Goal: Obtain resource: Obtain resource

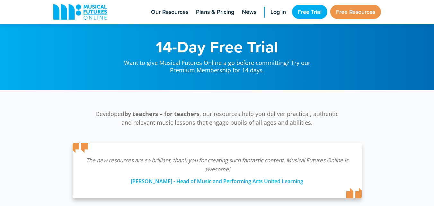
click at [367, 9] on link "Free Resources" at bounding box center [355, 12] width 51 height 14
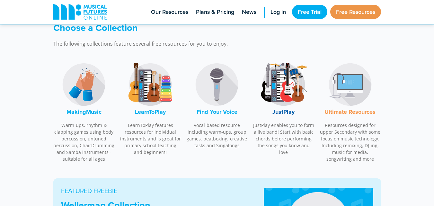
scroll to position [193, 0]
click at [289, 85] on img at bounding box center [283, 84] width 48 height 48
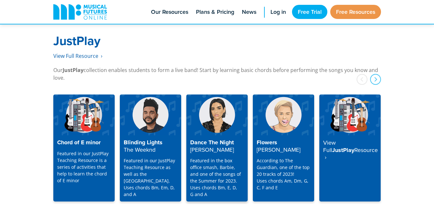
scroll to position [1681, 0]
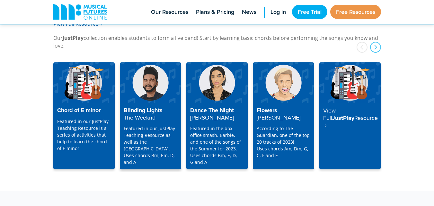
click at [145, 127] on p "Featured in our JustPlay Teaching Resource as well as the [GEOGRAPHIC_DATA]. Us…" at bounding box center [151, 145] width 54 height 40
click at [143, 113] on strong "The Weeknd" at bounding box center [140, 117] width 32 height 8
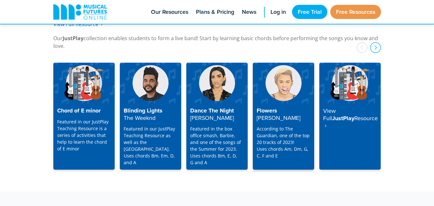
scroll to position [1681, 0]
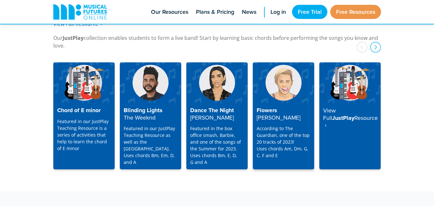
click at [276, 113] on strong "[PERSON_NAME]" at bounding box center [279, 117] width 44 height 8
